Goal: Task Accomplishment & Management: Use online tool/utility

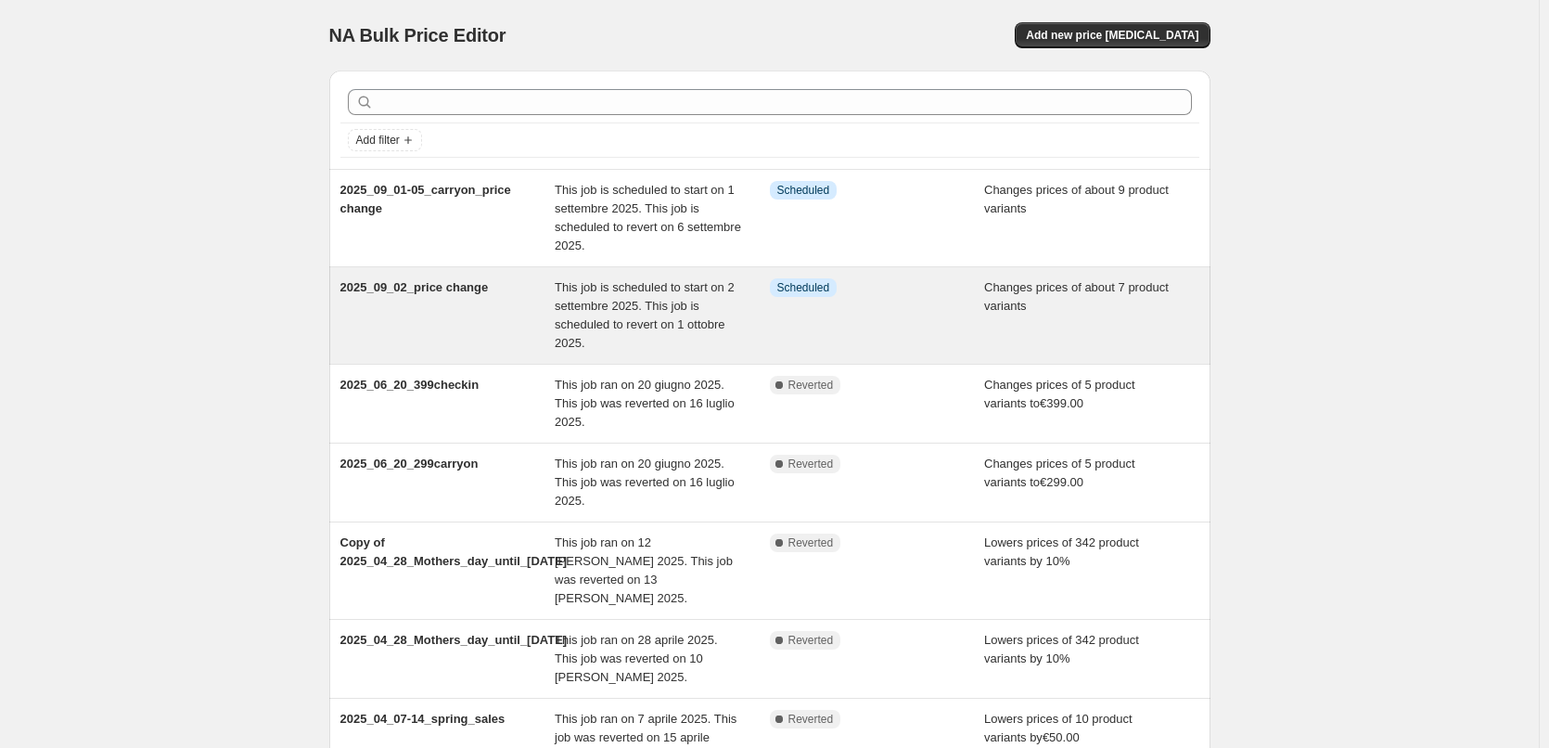
click at [673, 290] on span "This job is scheduled to start on 2 settembre 2025. This job is scheduled to re…" at bounding box center [645, 315] width 180 height 70
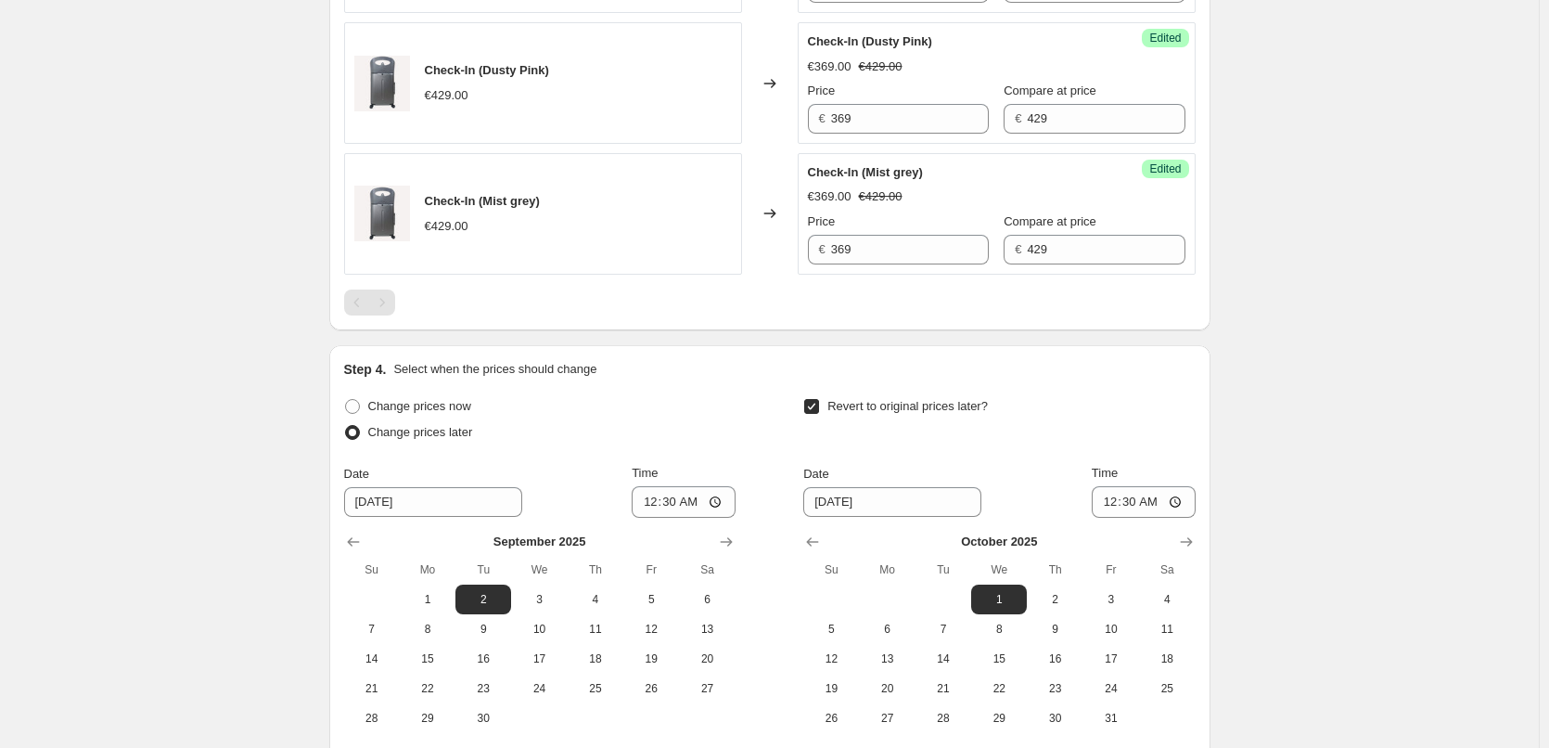
scroll to position [1613, 0]
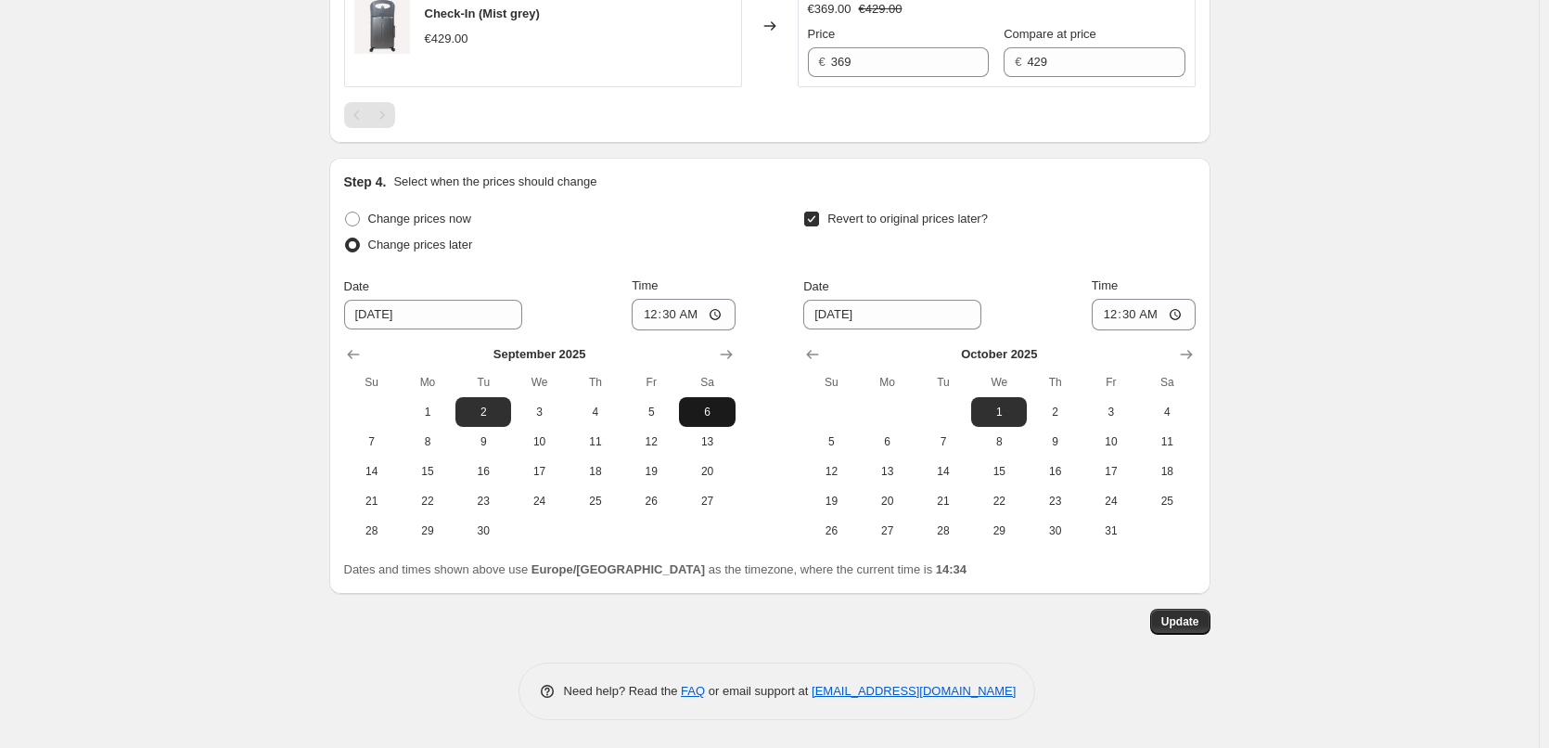
click at [713, 415] on span "6" at bounding box center [707, 412] width 41 height 15
type input "[DATE]"
click at [1197, 618] on span "Update" at bounding box center [1181, 621] width 38 height 15
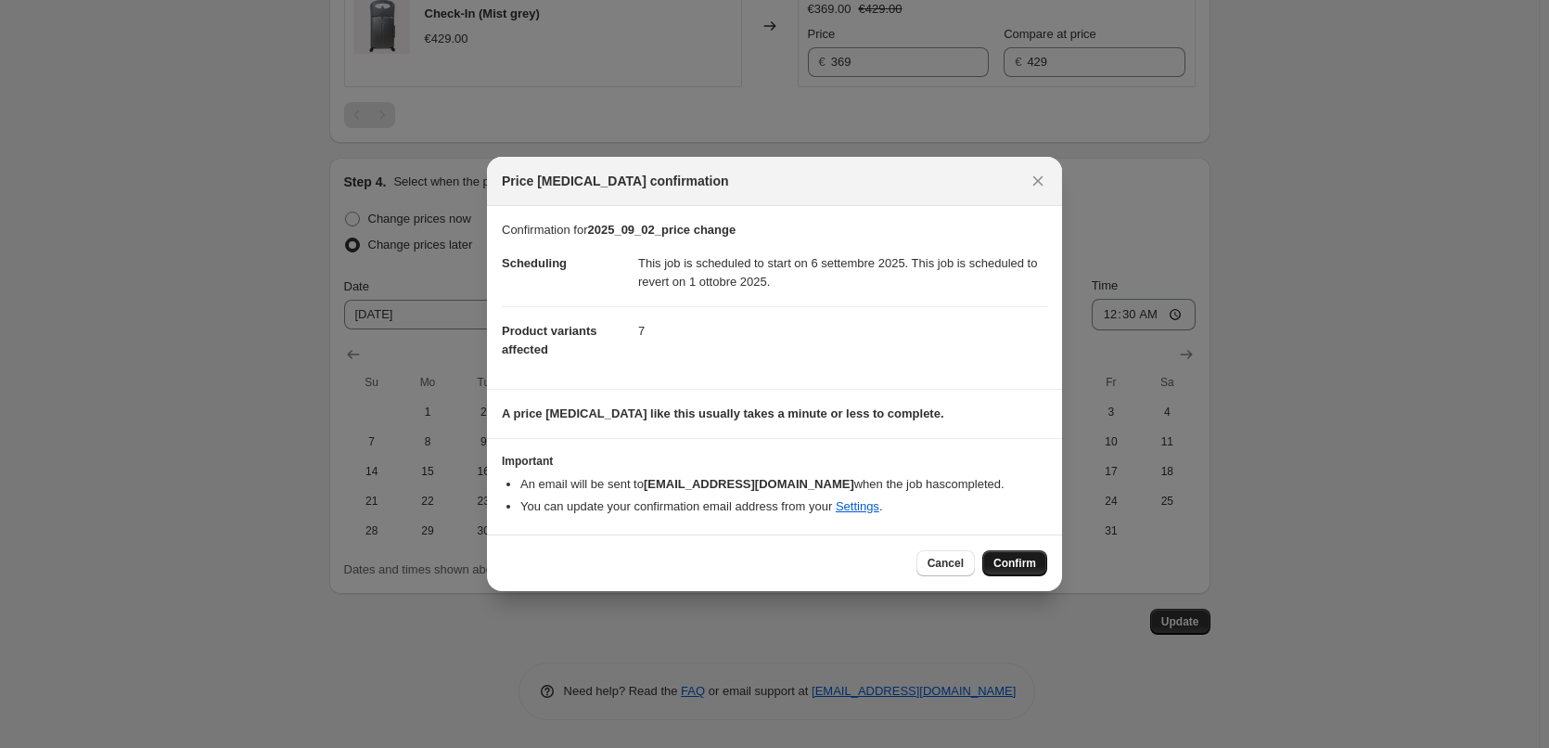
click at [1001, 558] on span "Confirm" at bounding box center [1015, 563] width 43 height 15
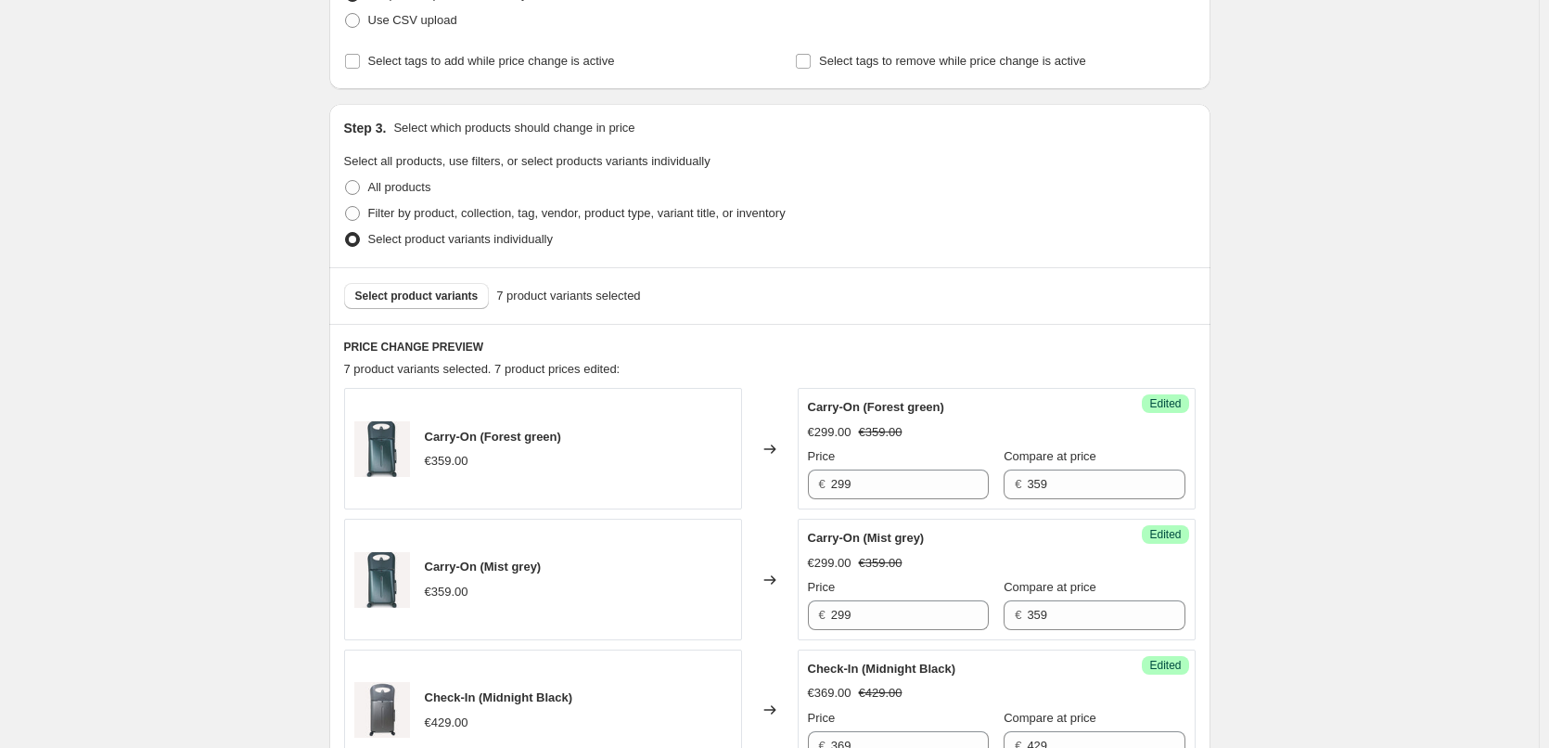
scroll to position [0, 0]
